Goal: Navigation & Orientation: Find specific page/section

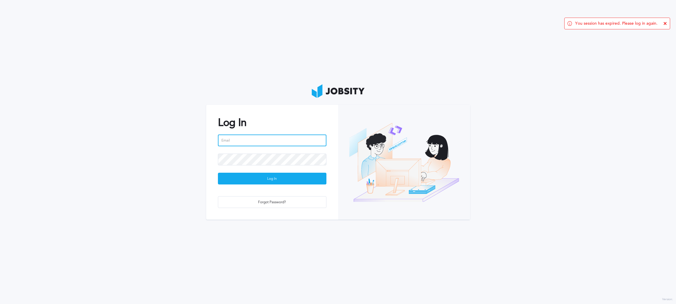
type input "[EMAIL_ADDRESS][PERSON_NAME][DOMAIN_NAME]"
click at [218, 146] on div at bounding box center [218, 146] width 0 height 0
click at [111, 158] on section "Log In [EMAIL_ADDRESS][PERSON_NAME][DOMAIN_NAME] Log In Forgot Password?" at bounding box center [338, 152] width 676 height 304
click at [259, 176] on div "Log In" at bounding box center [272, 179] width 108 height 12
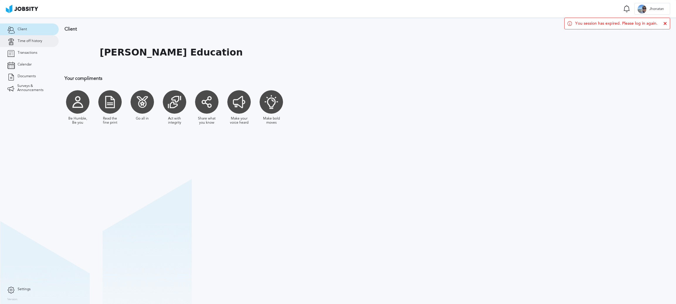
click at [26, 43] on link "Time off history" at bounding box center [29, 41] width 59 height 12
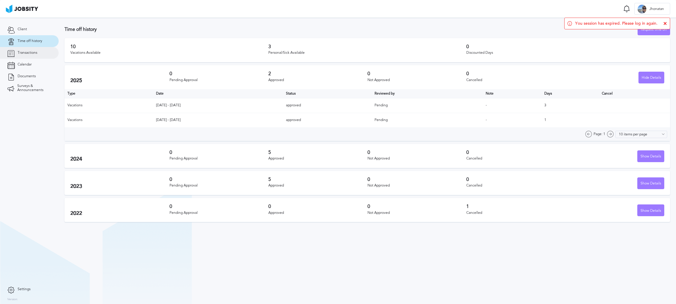
click at [25, 55] on link "Transactions" at bounding box center [29, 53] width 59 height 12
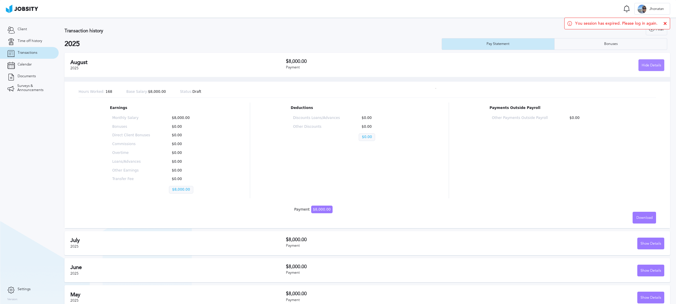
click at [640, 64] on div "Hide Details" at bounding box center [651, 66] width 25 height 12
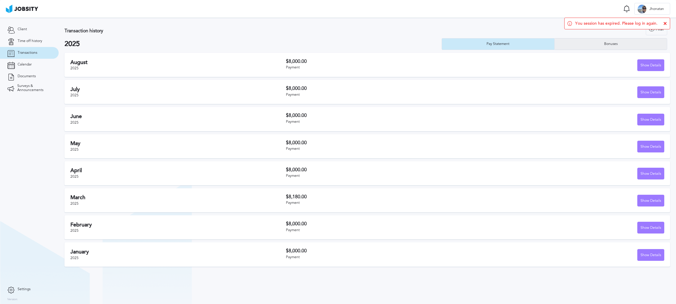
click at [627, 43] on div "Bonuses" at bounding box center [611, 44] width 112 height 12
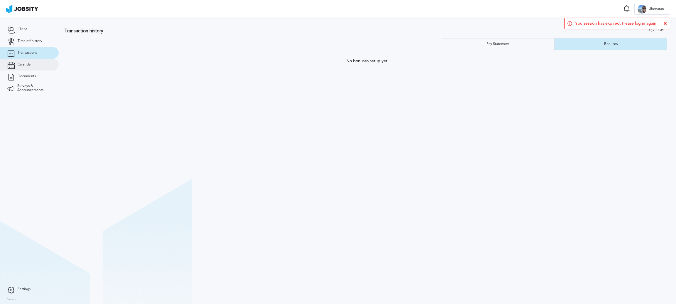
click at [25, 65] on span "Calendar" at bounding box center [25, 64] width 14 height 4
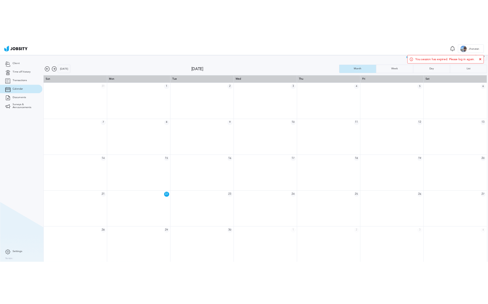
scroll to position [8, 0]
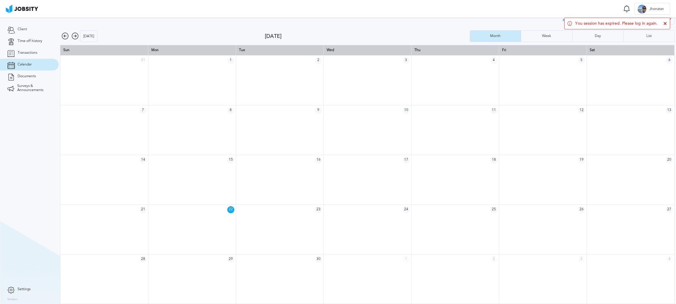
click at [78, 38] on icon at bounding box center [75, 36] width 7 height 7
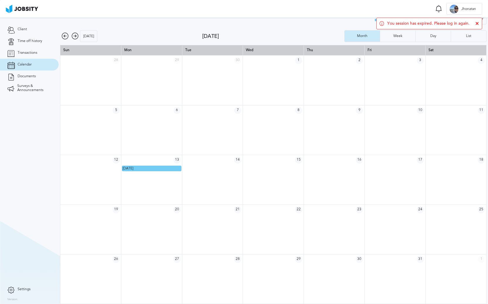
scroll to position [0, 0]
